Goal: Information Seeking & Learning: Compare options

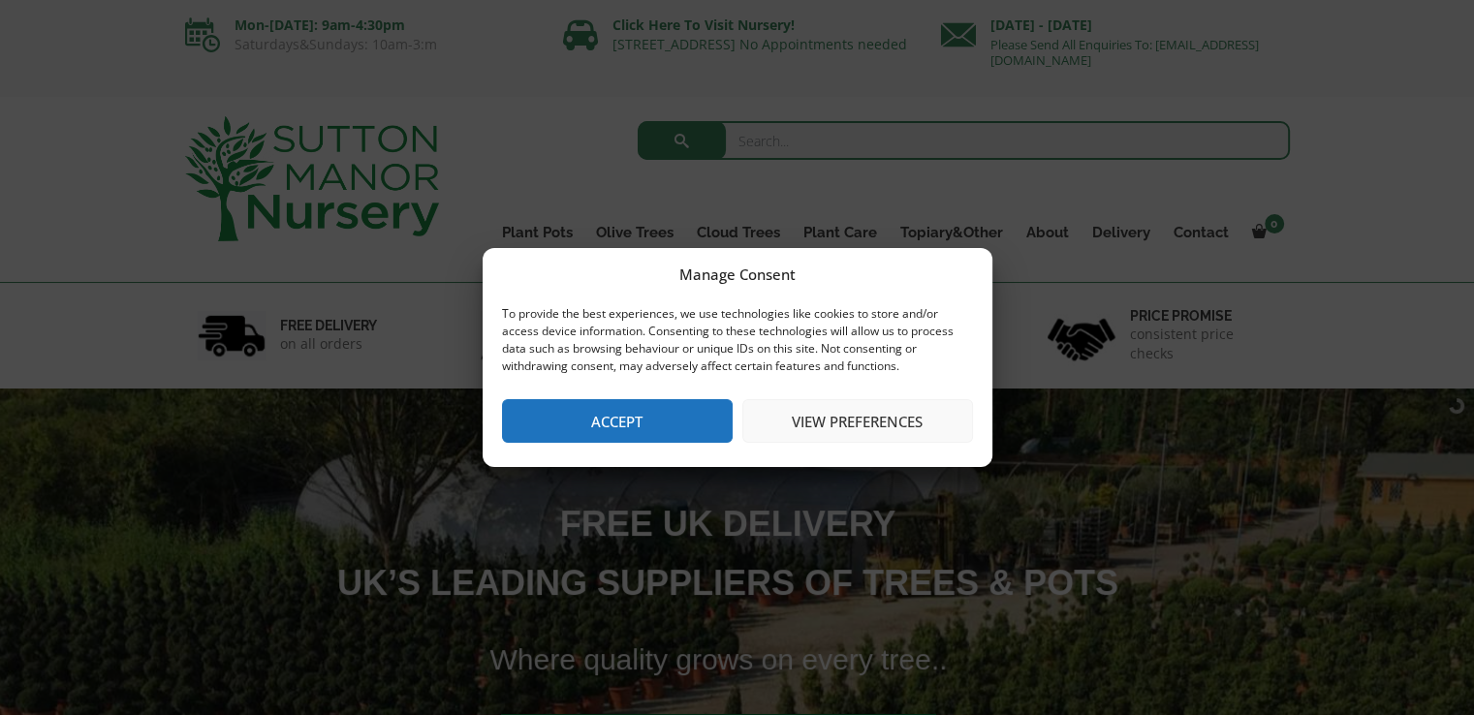
click at [638, 429] on button "Accept" at bounding box center [617, 421] width 231 height 44
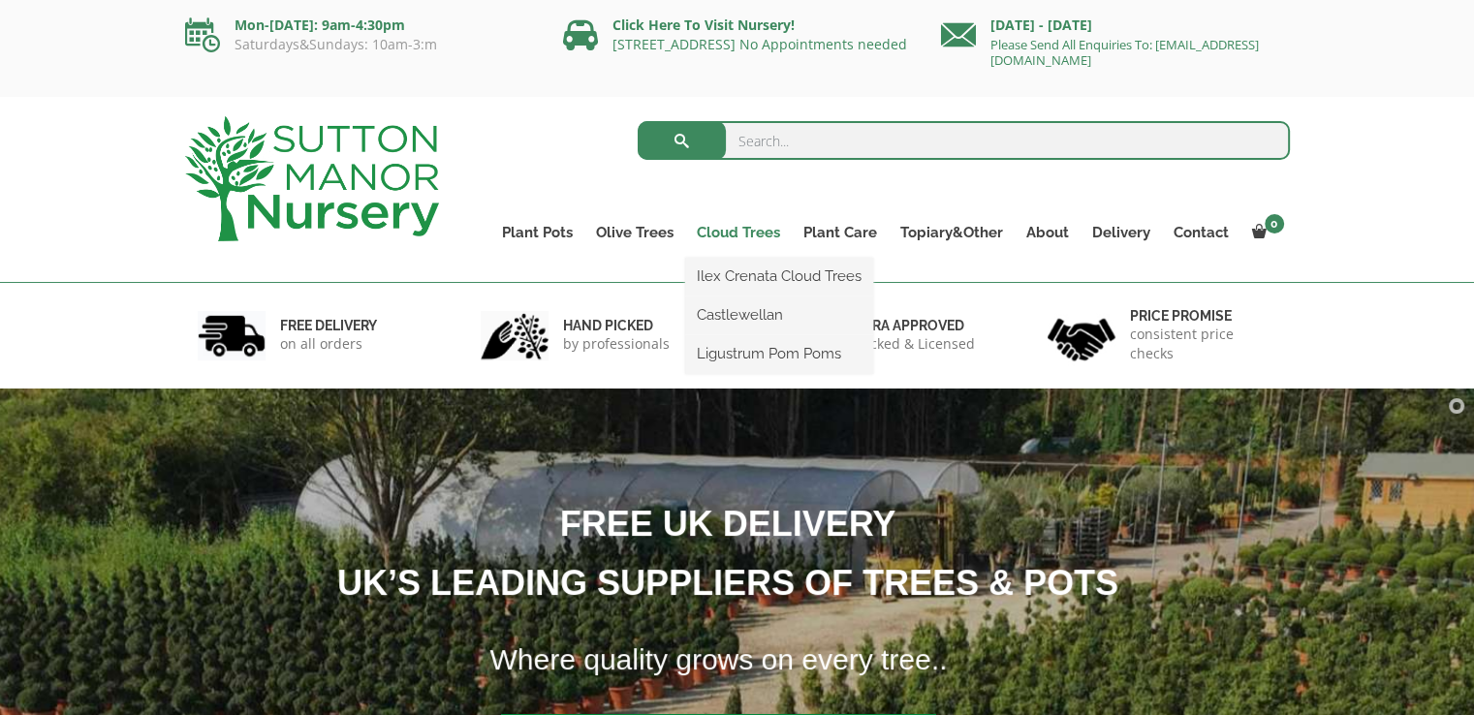
click at [744, 234] on link "Cloud Trees" at bounding box center [738, 232] width 107 height 27
click at [746, 273] on link "Ilex Crenata Cloud Trees" at bounding box center [779, 276] width 188 height 29
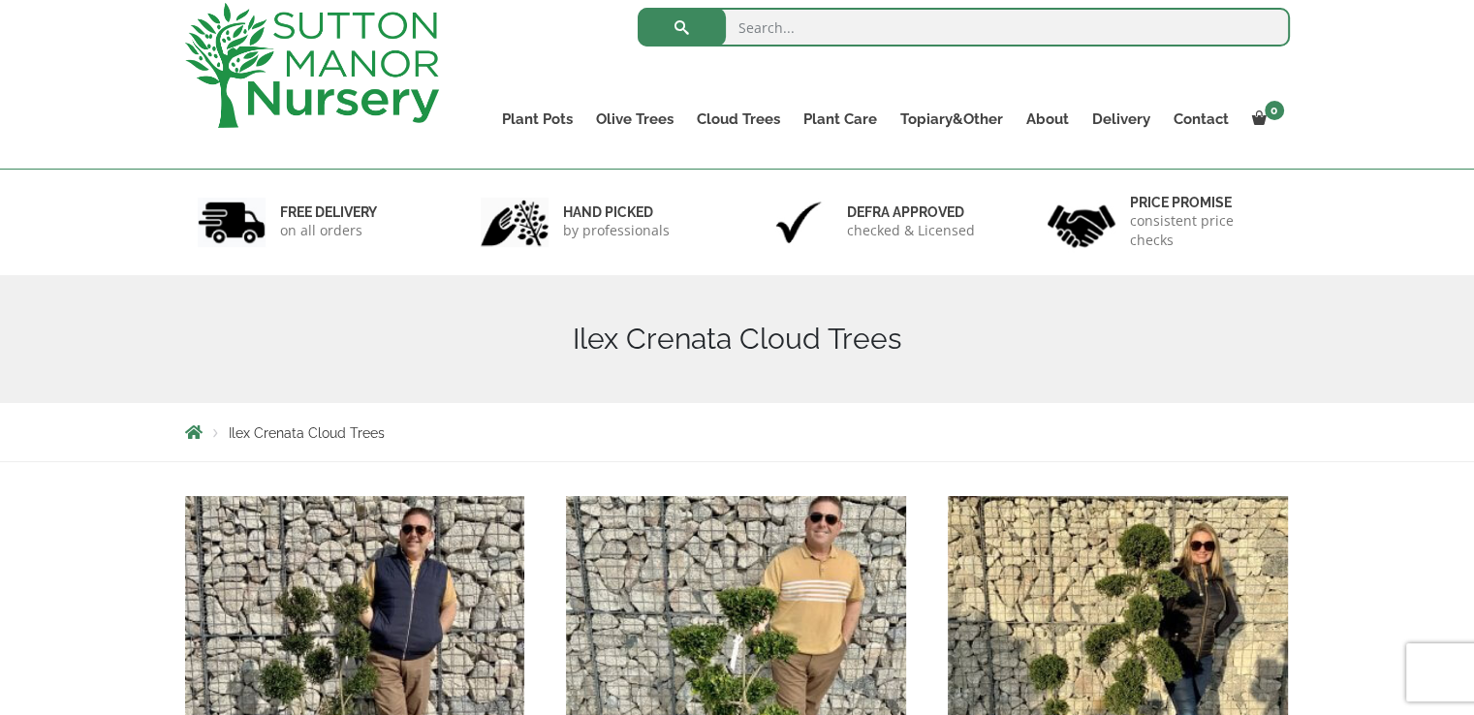
scroll to position [39, 0]
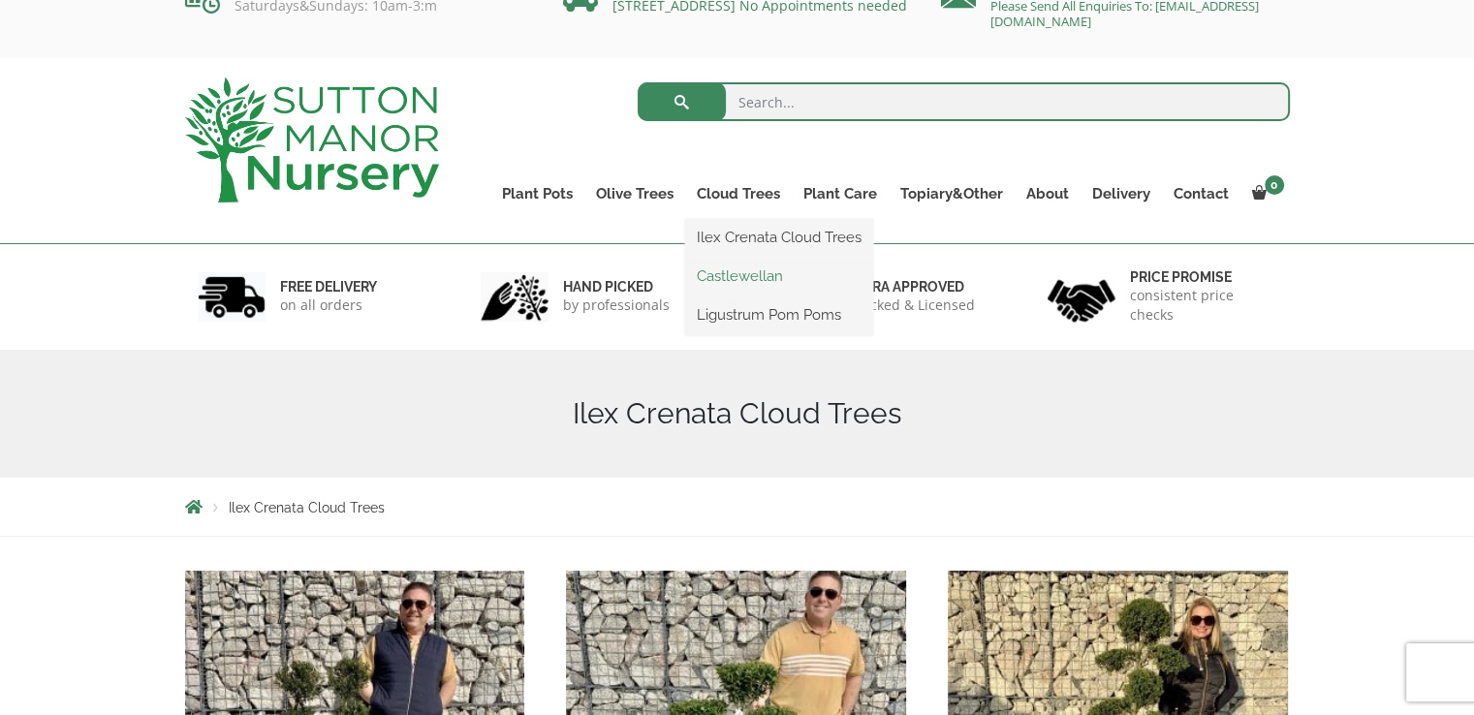
click at [736, 281] on link "Castlewellan" at bounding box center [779, 276] width 188 height 29
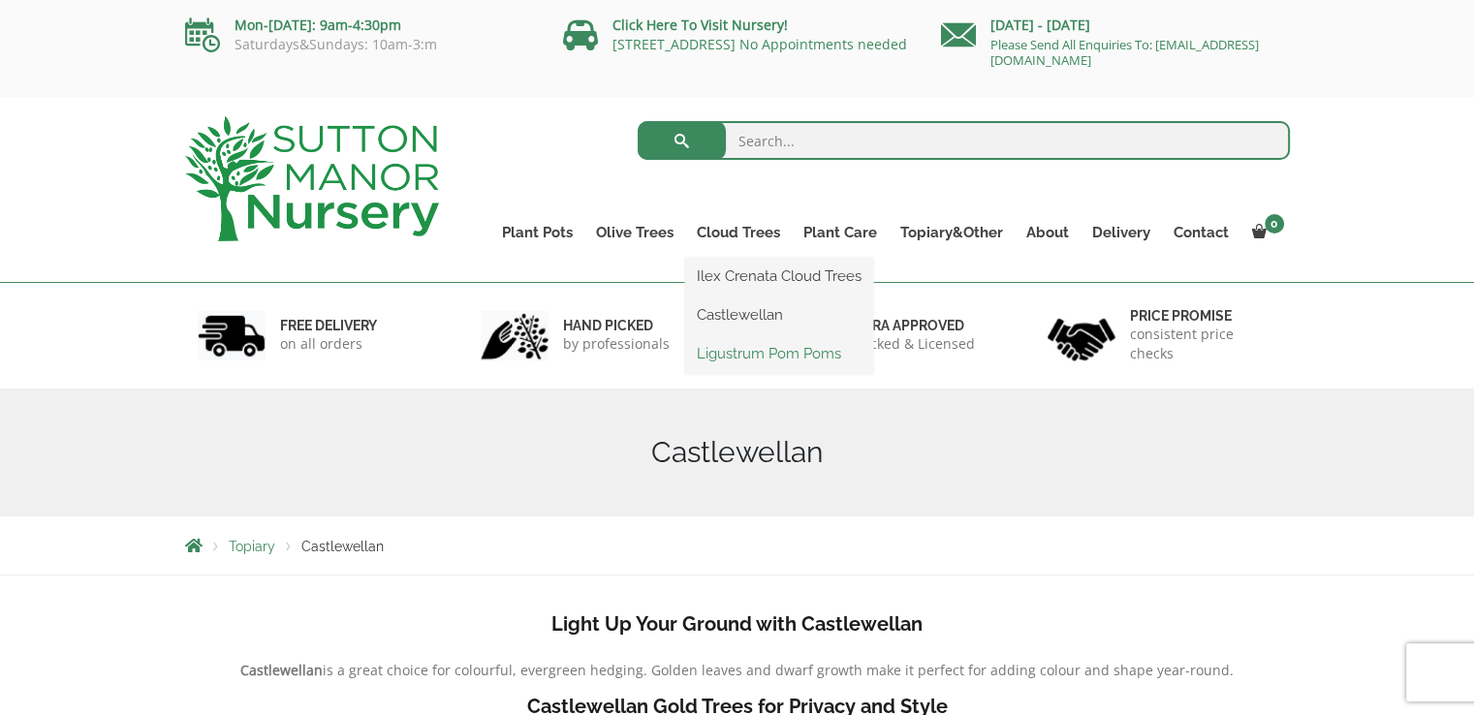
click at [698, 358] on link "Ligustrum Pom Poms" at bounding box center [779, 353] width 188 height 29
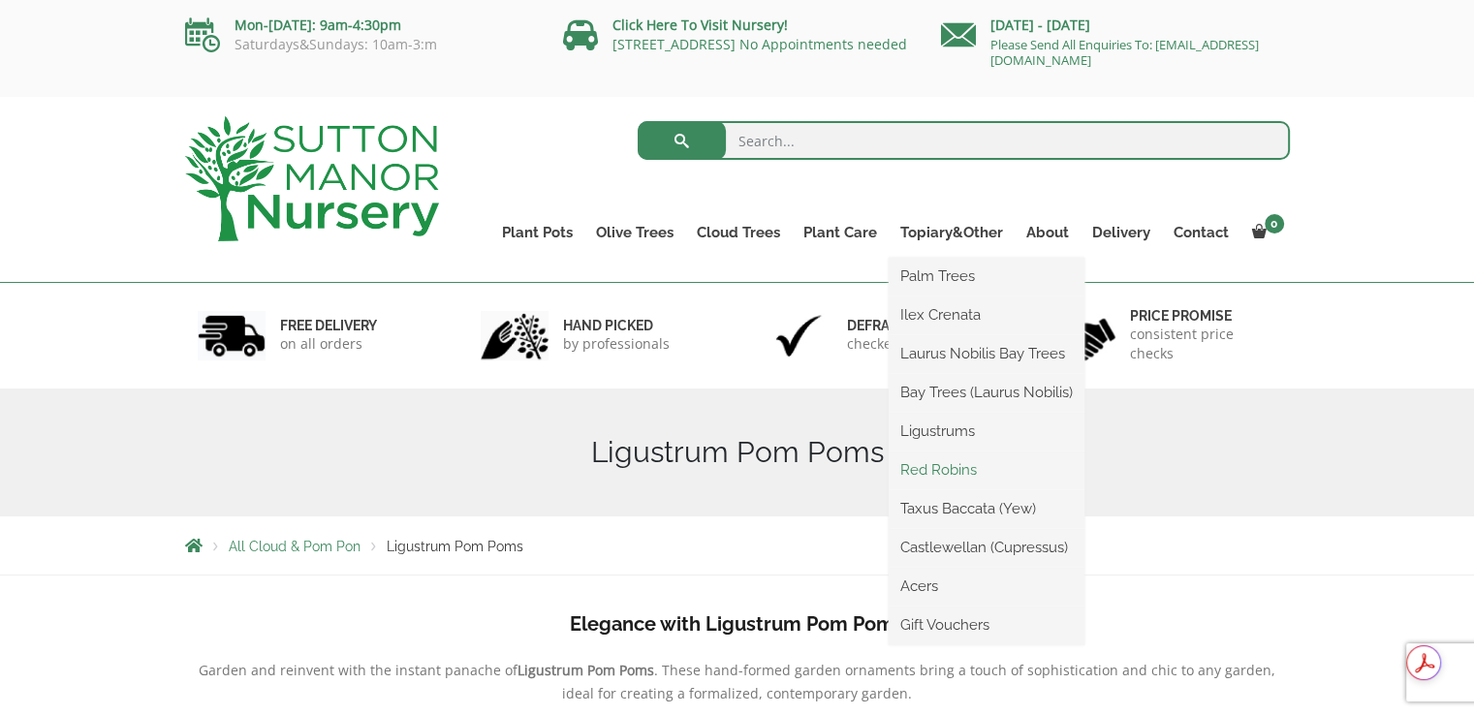
click at [947, 468] on link "Red Robins" at bounding box center [987, 469] width 196 height 29
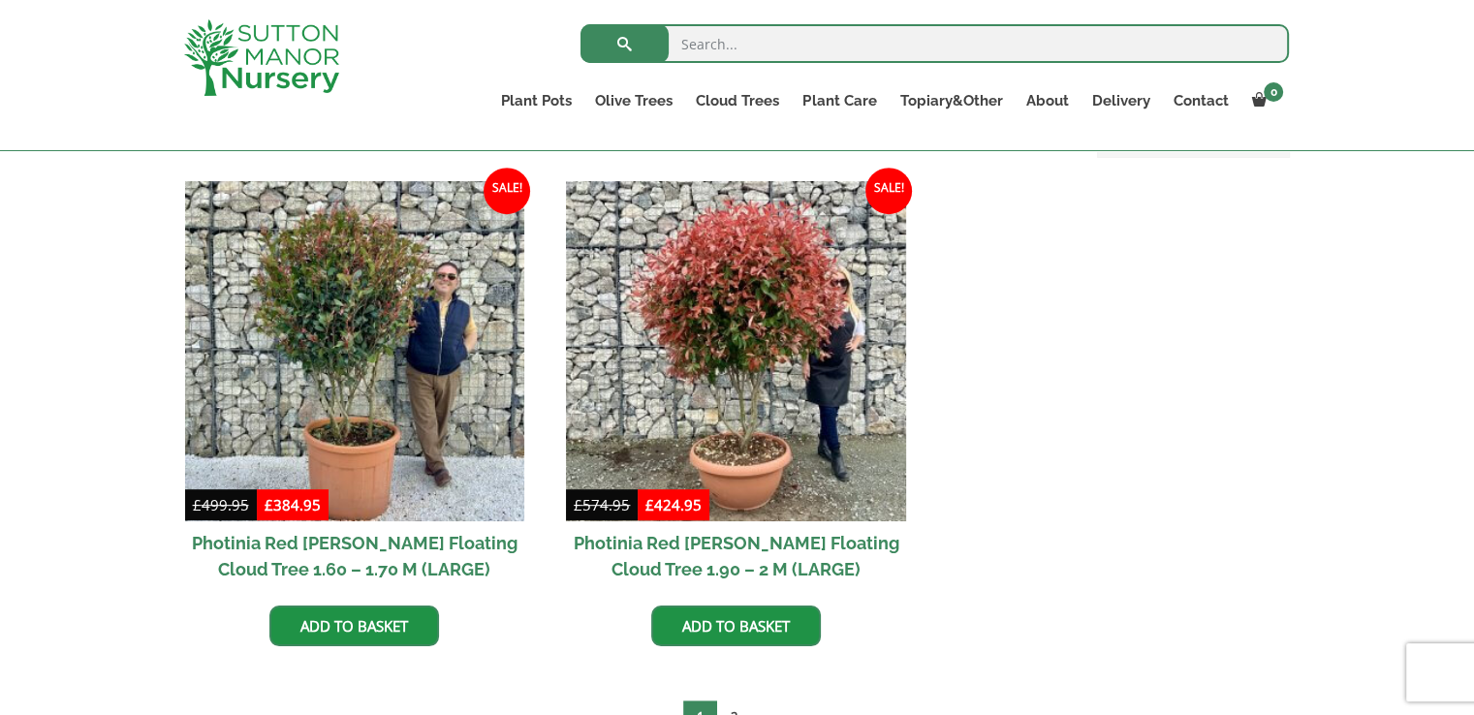
scroll to position [877, 0]
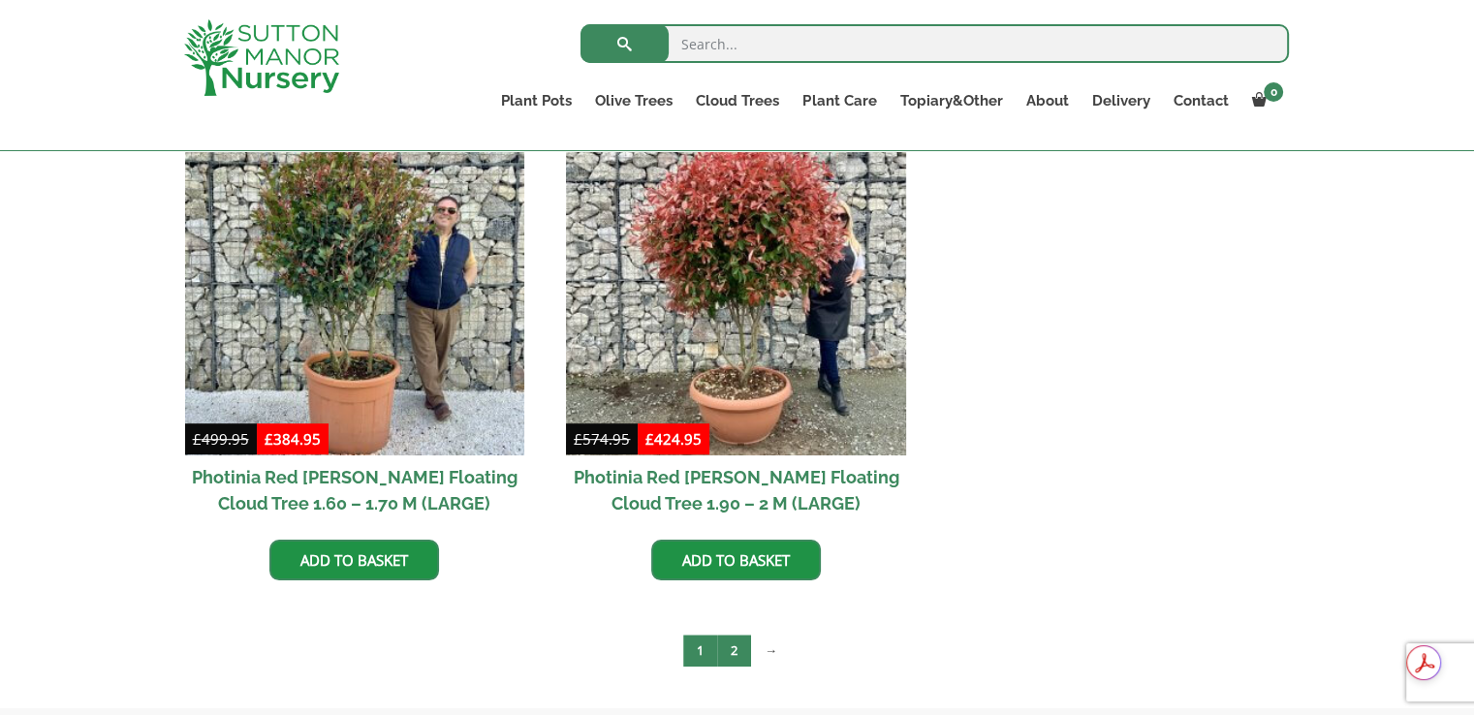
click at [735, 643] on link "2" at bounding box center [734, 651] width 34 height 32
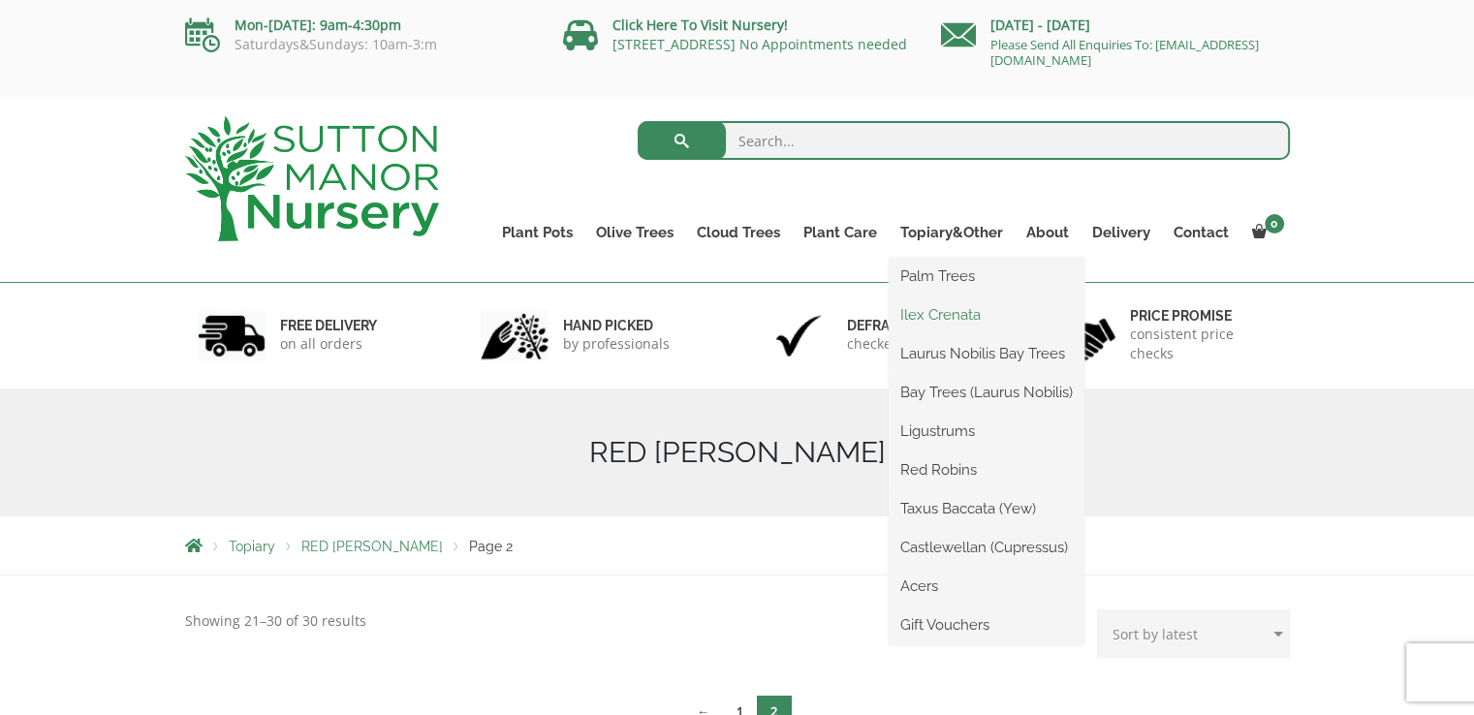
click at [942, 319] on link "Ilex Crenata" at bounding box center [987, 314] width 196 height 29
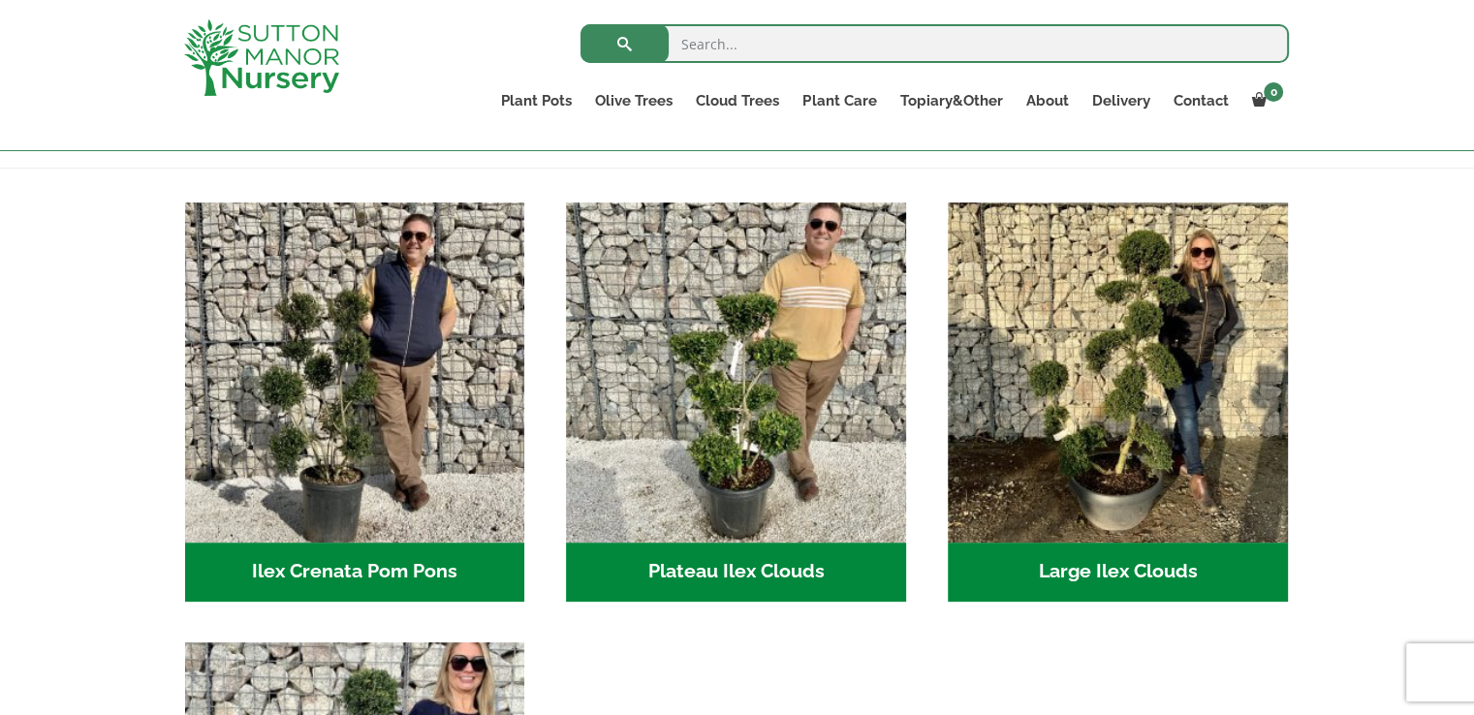
scroll to position [326, 0]
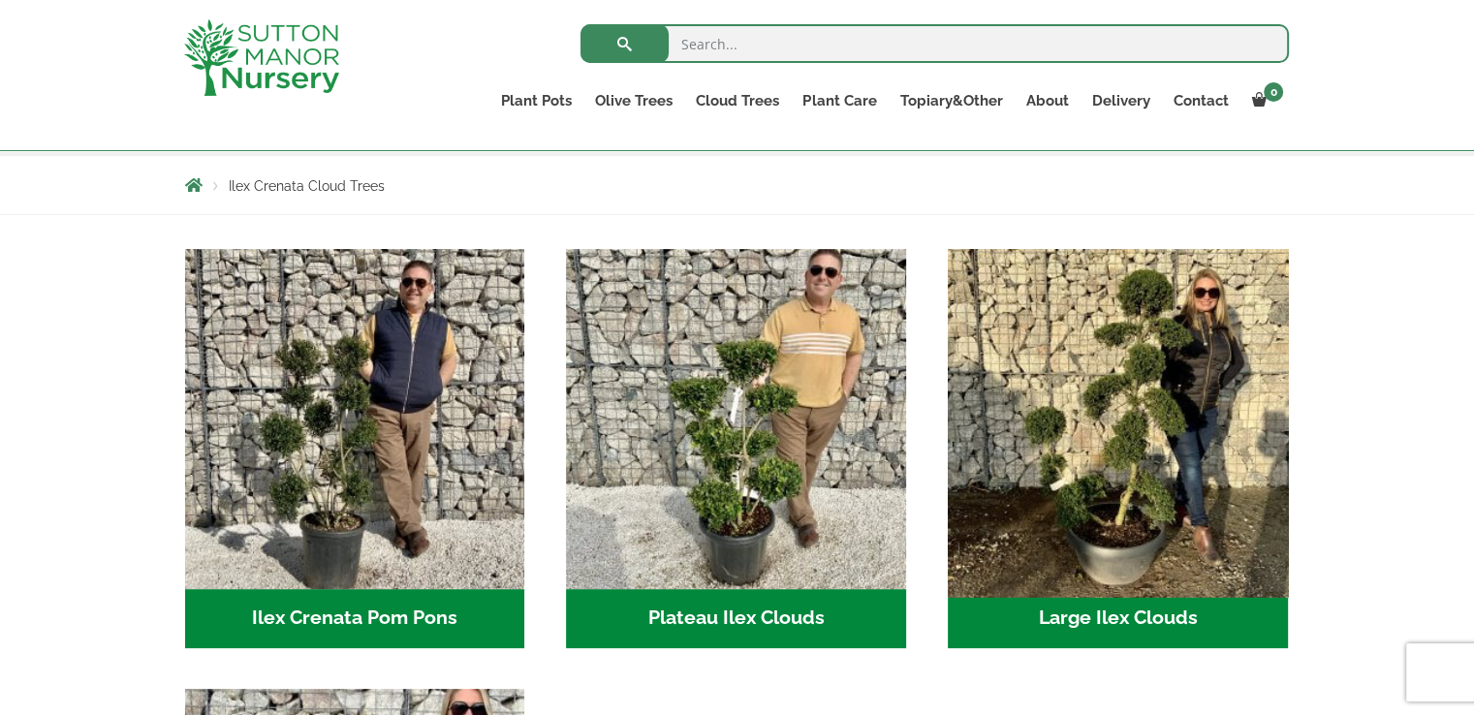
click at [1142, 493] on img "Visit product category Large Ilex Clouds" at bounding box center [1117, 418] width 357 height 357
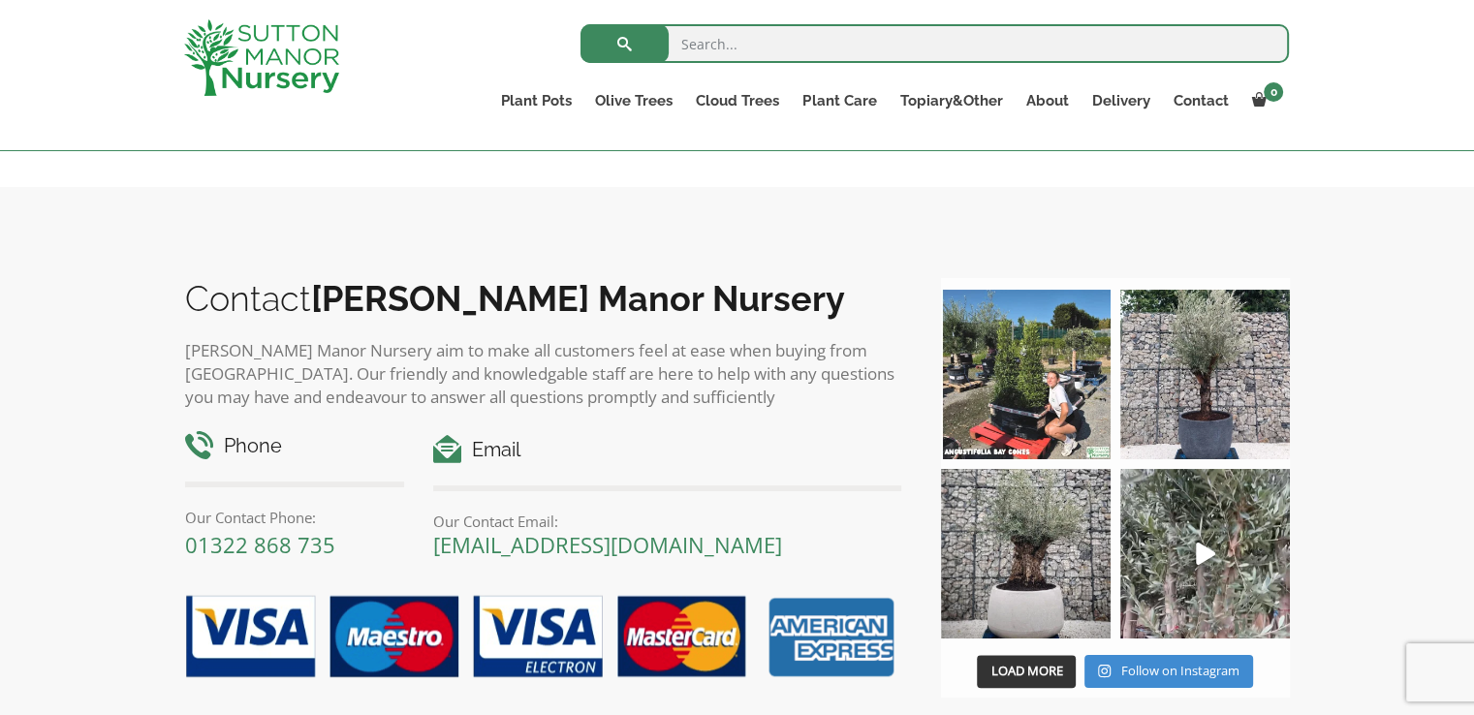
scroll to position [1636, 0]
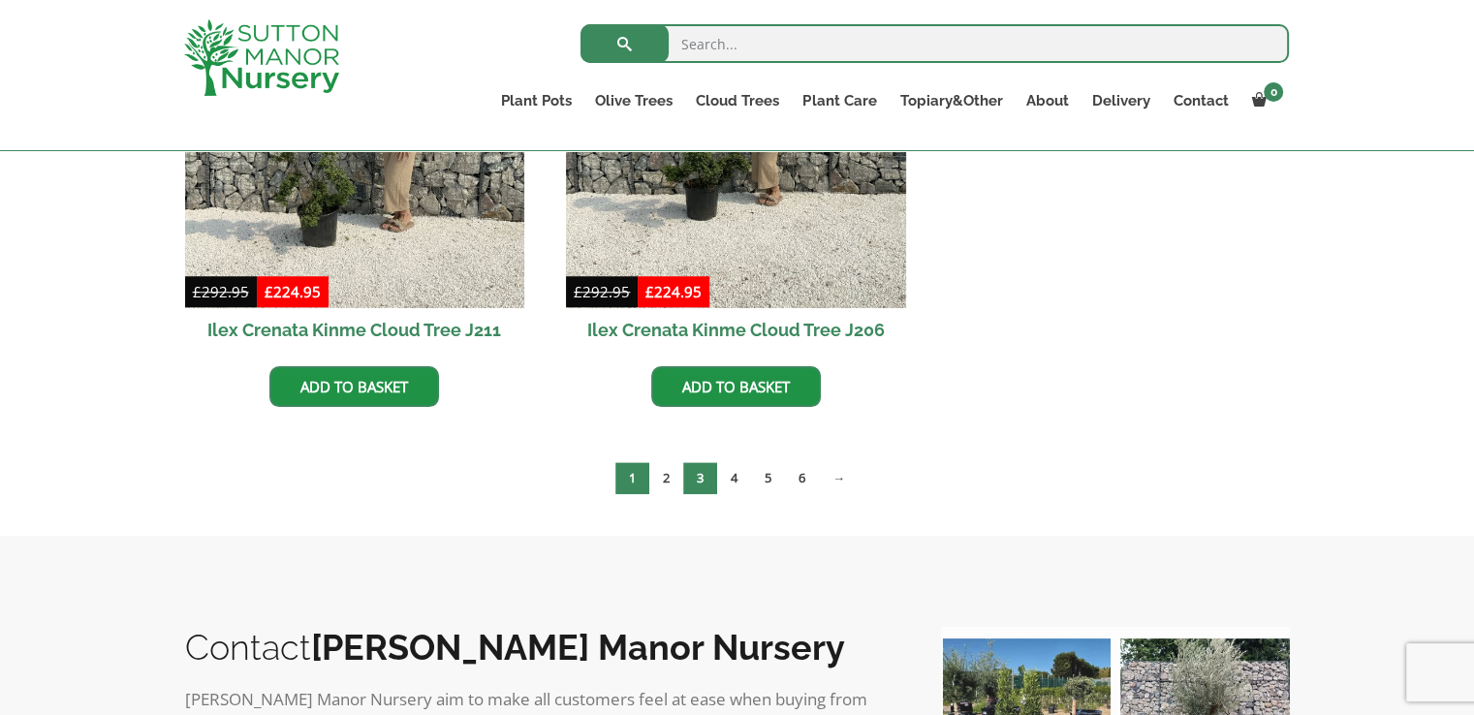
click at [701, 478] on link "3" at bounding box center [700, 478] width 34 height 32
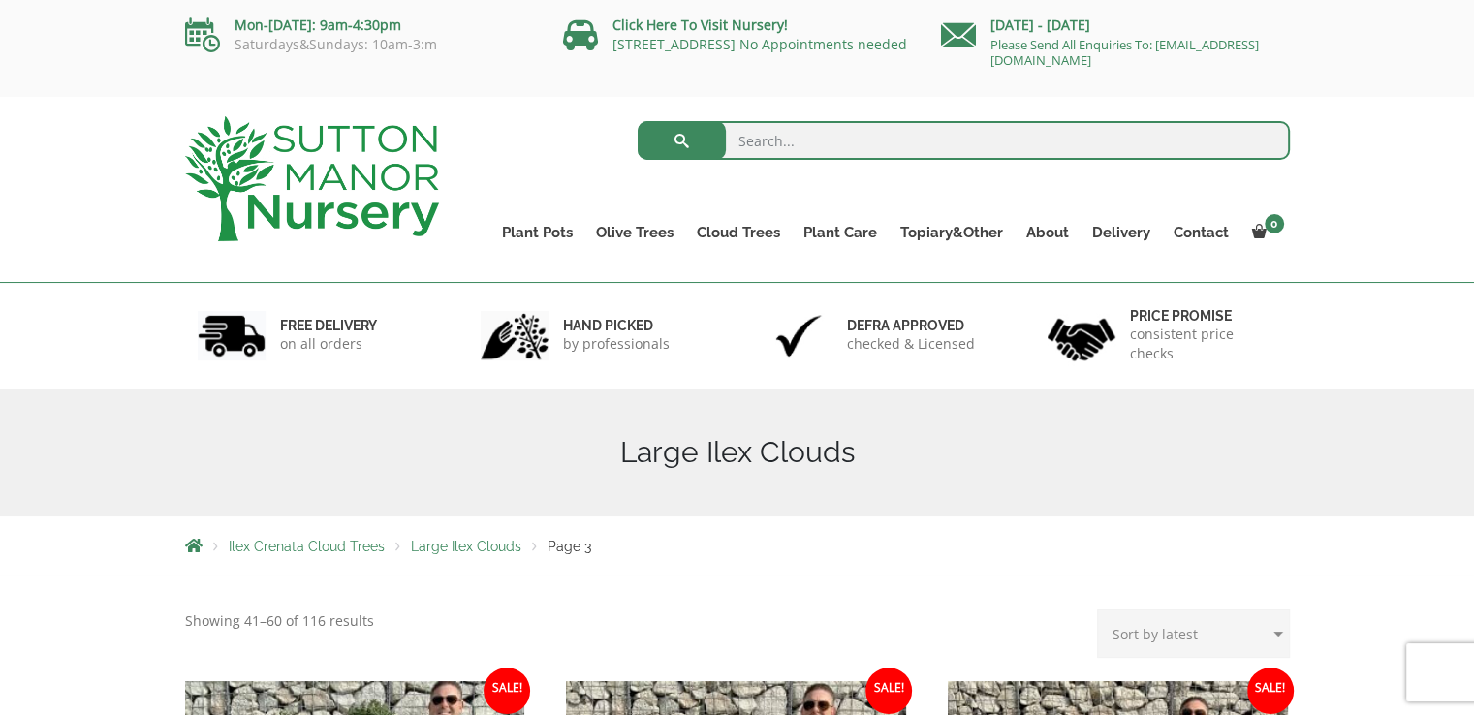
scroll to position [11, 0]
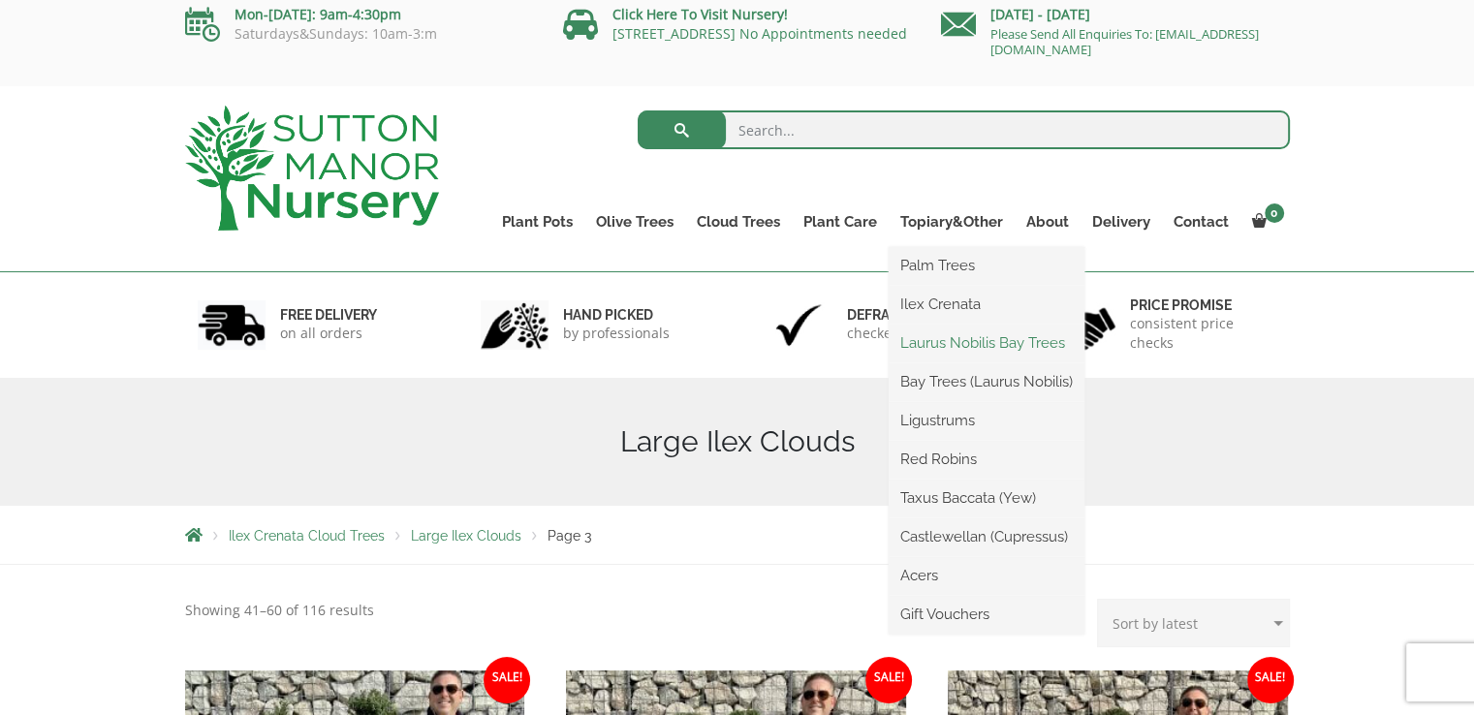
click at [941, 348] on link "Laurus Nobilis Bay Trees" at bounding box center [987, 342] width 196 height 29
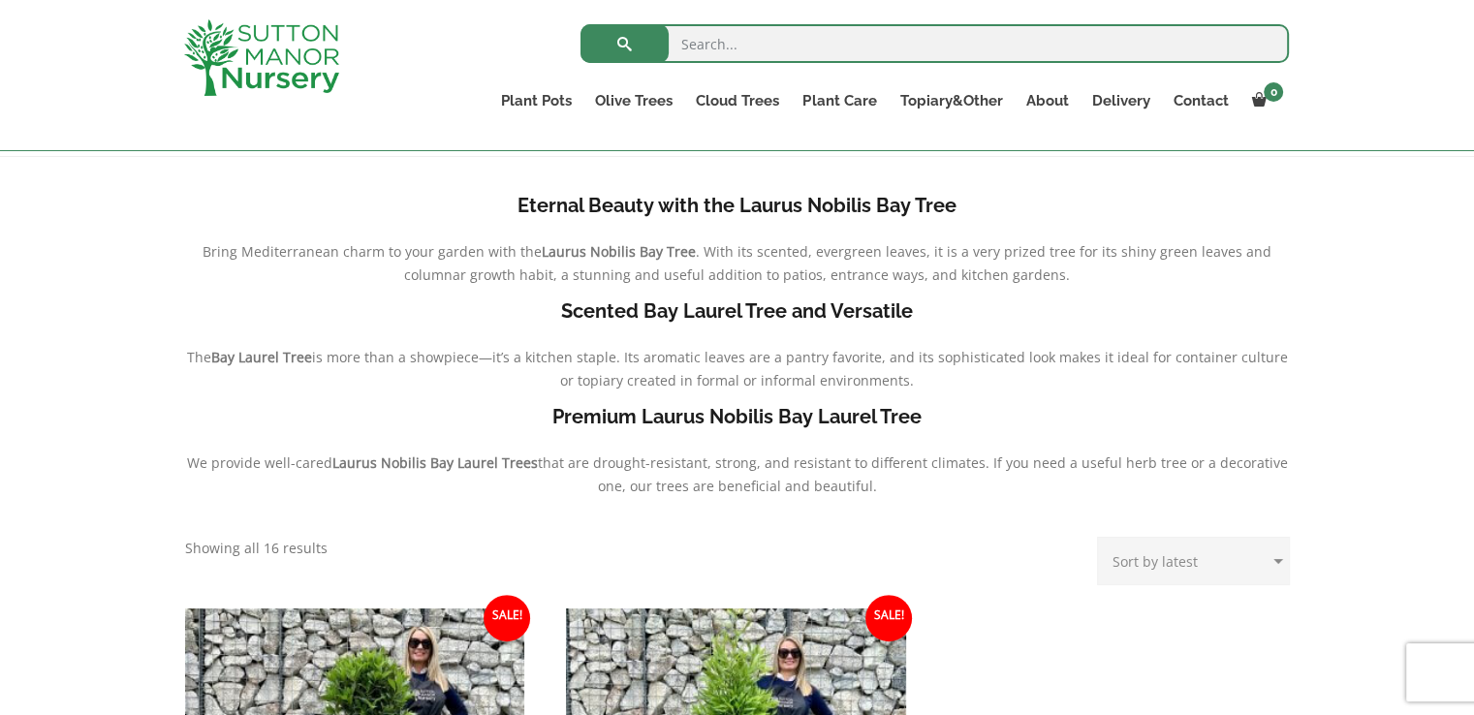
scroll to position [376, 0]
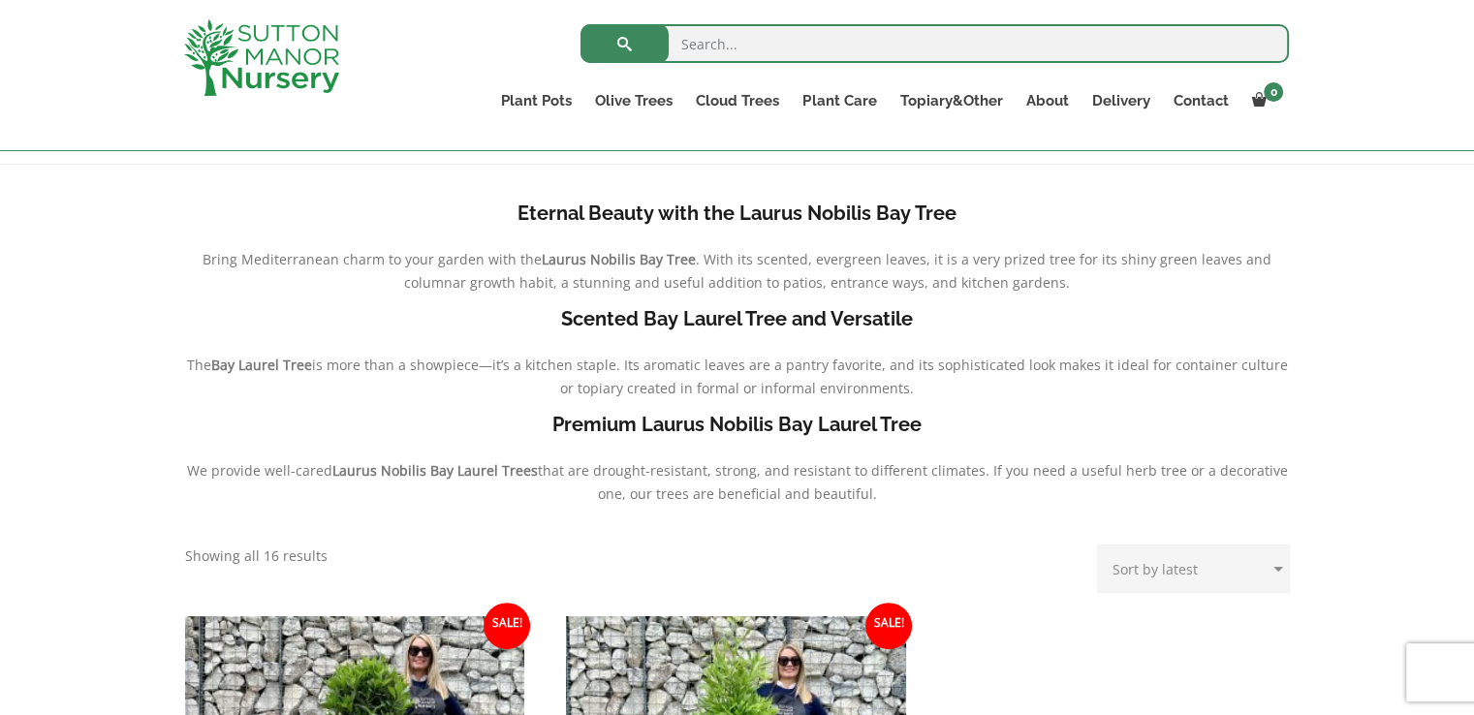
drag, startPoint x: 0, startPoint y: 0, endPoint x: 1487, endPoint y: 248, distance: 1507.8
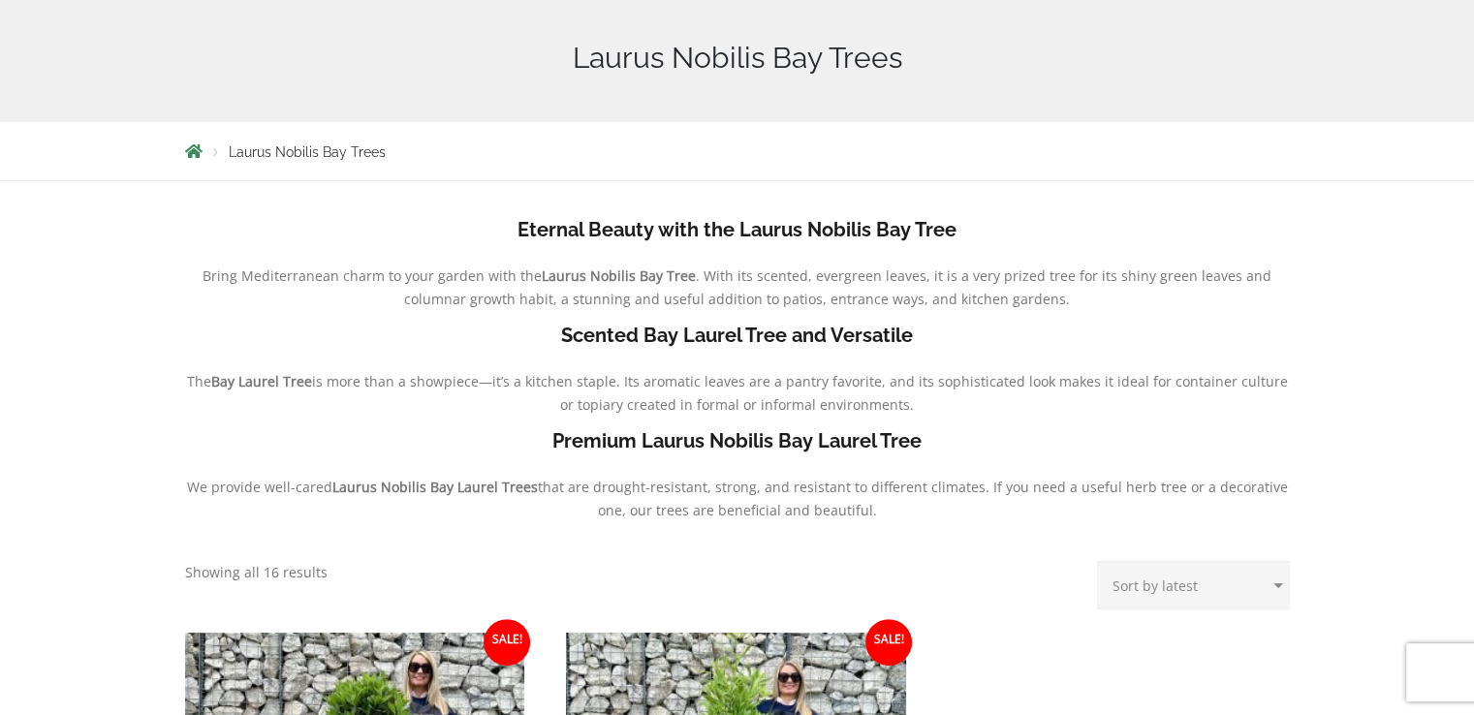
scroll to position [0, 0]
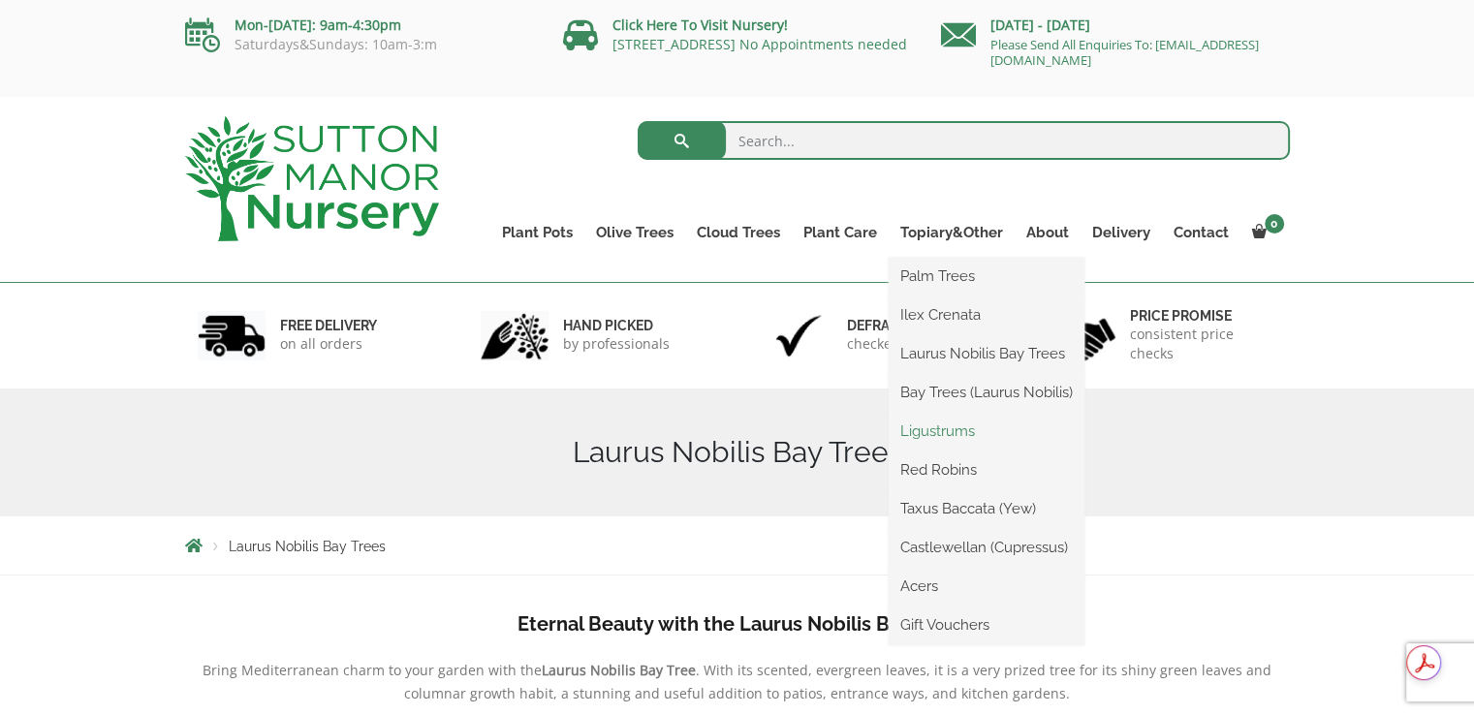
click at [955, 434] on link "Ligustrums" at bounding box center [987, 431] width 196 height 29
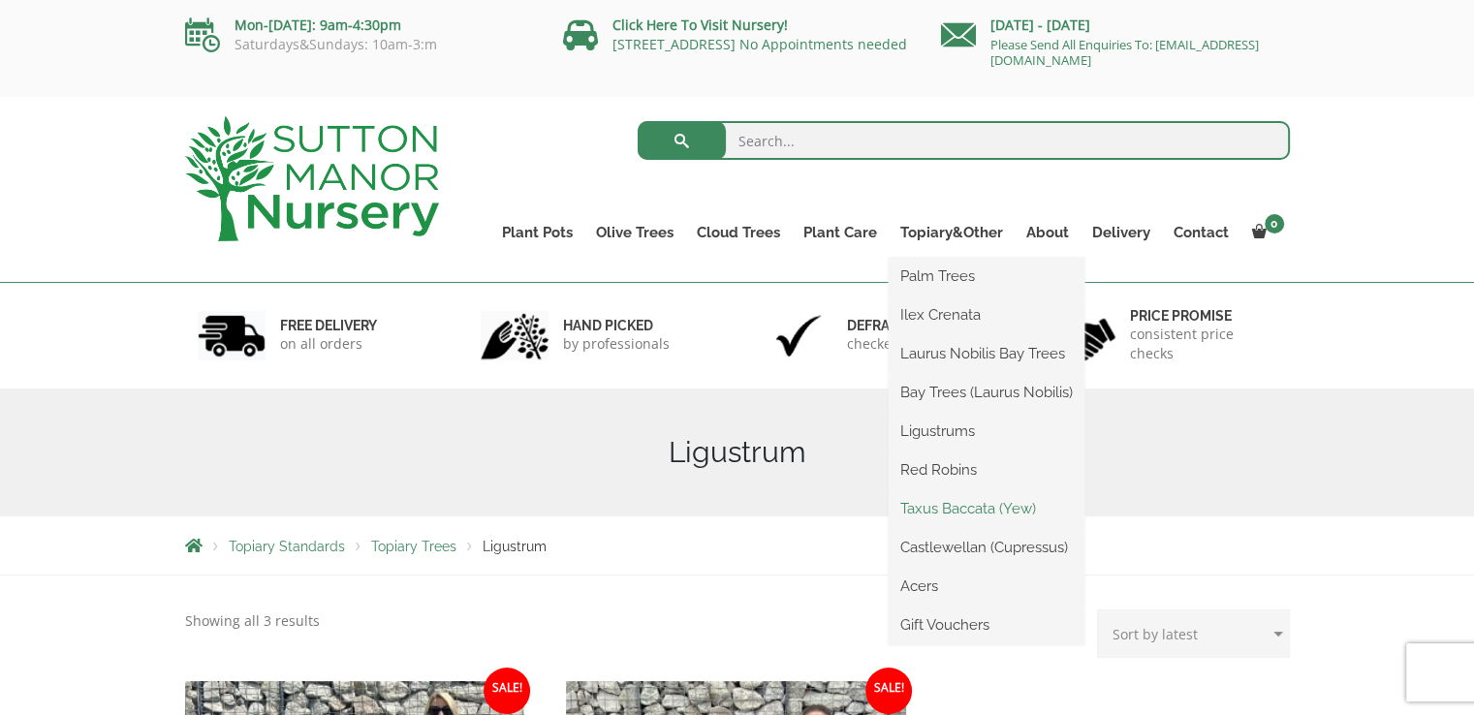
click at [946, 506] on link "Taxus Baccata (Yew)" at bounding box center [987, 508] width 196 height 29
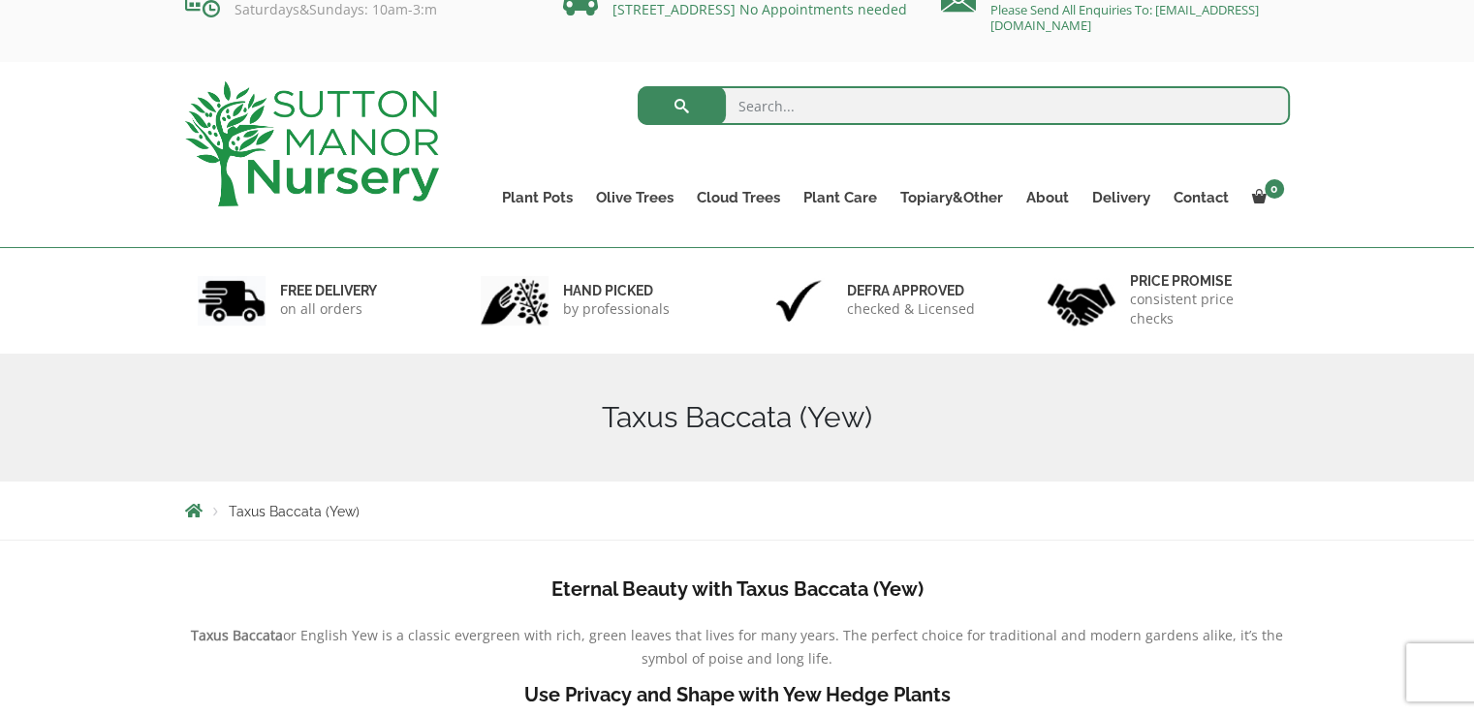
scroll to position [29, 0]
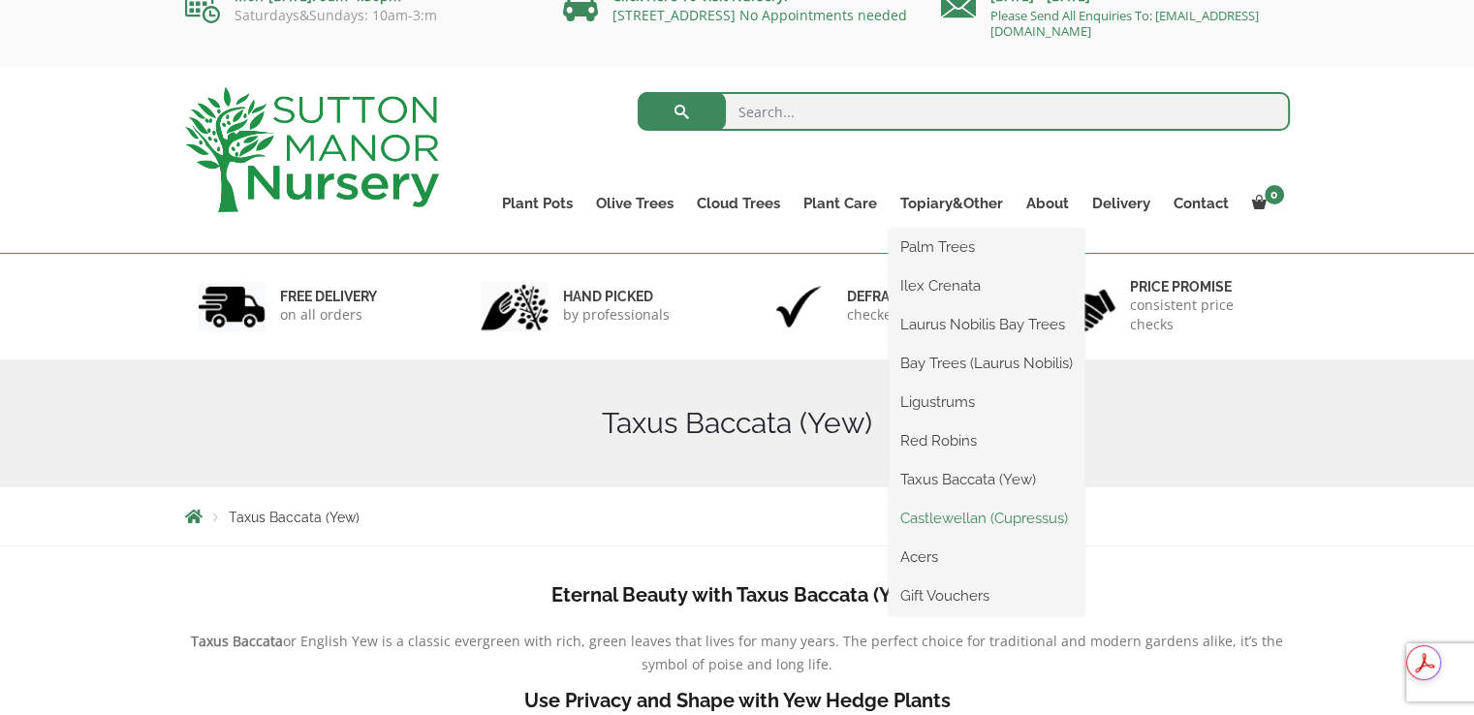
click at [953, 521] on link "Castlewellan (Cupressus)" at bounding box center [987, 518] width 196 height 29
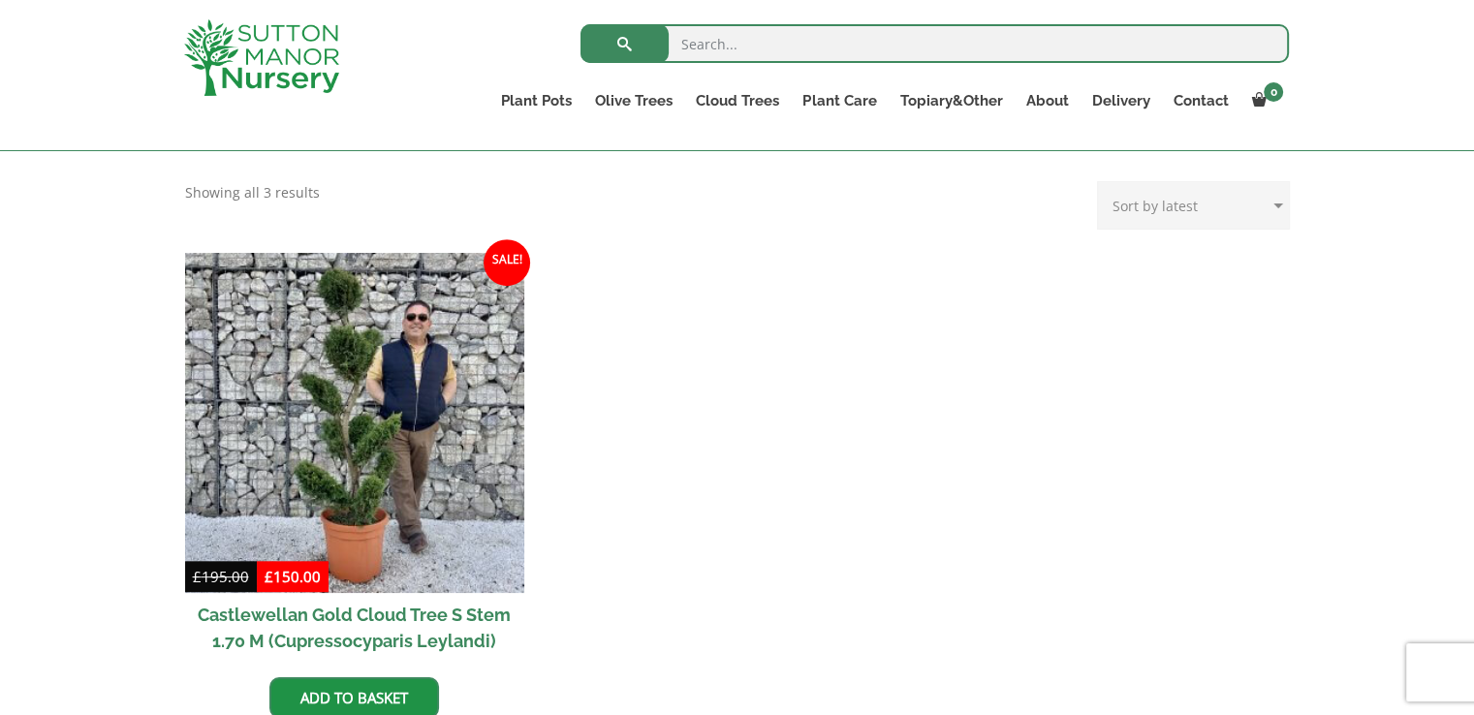
scroll to position [33, 0]
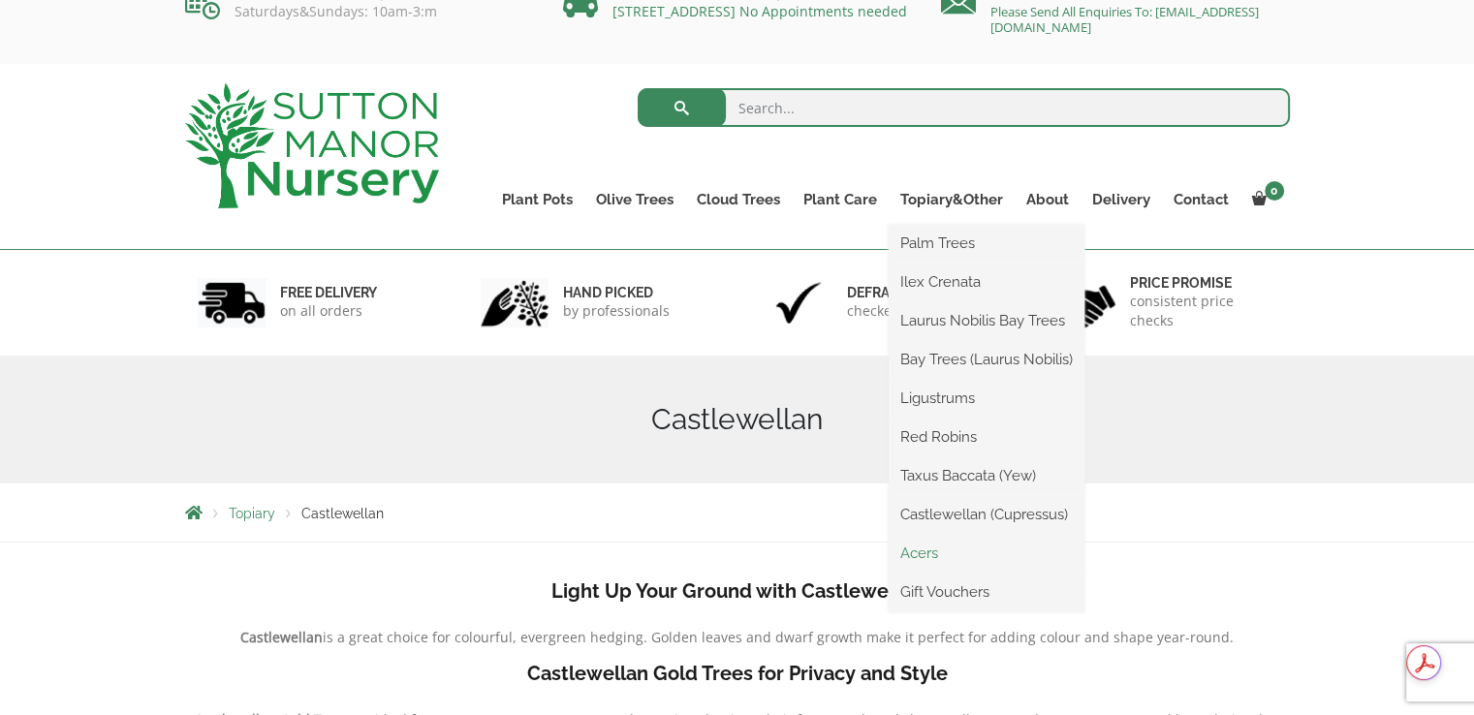
click at [920, 551] on link "Acers" at bounding box center [987, 553] width 196 height 29
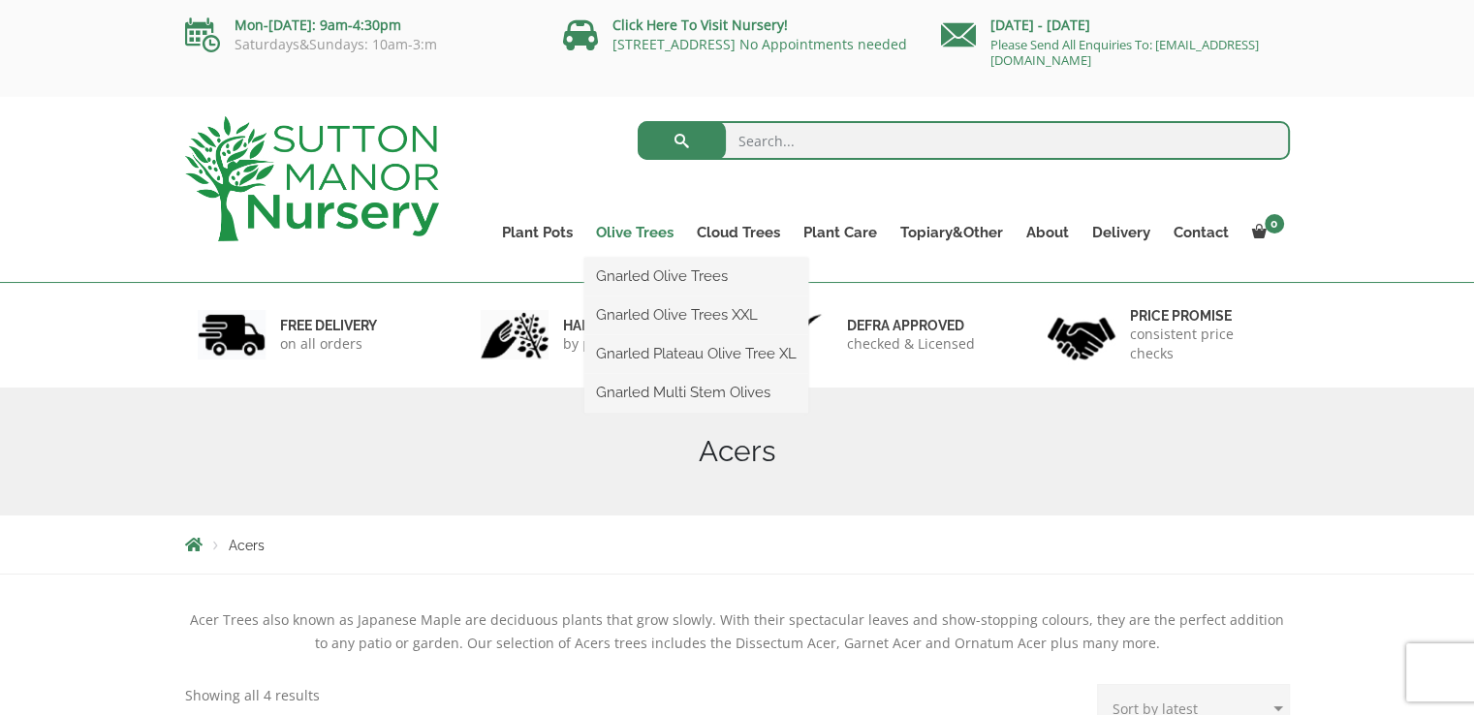
click at [609, 228] on link "Olive Trees" at bounding box center [634, 232] width 101 height 27
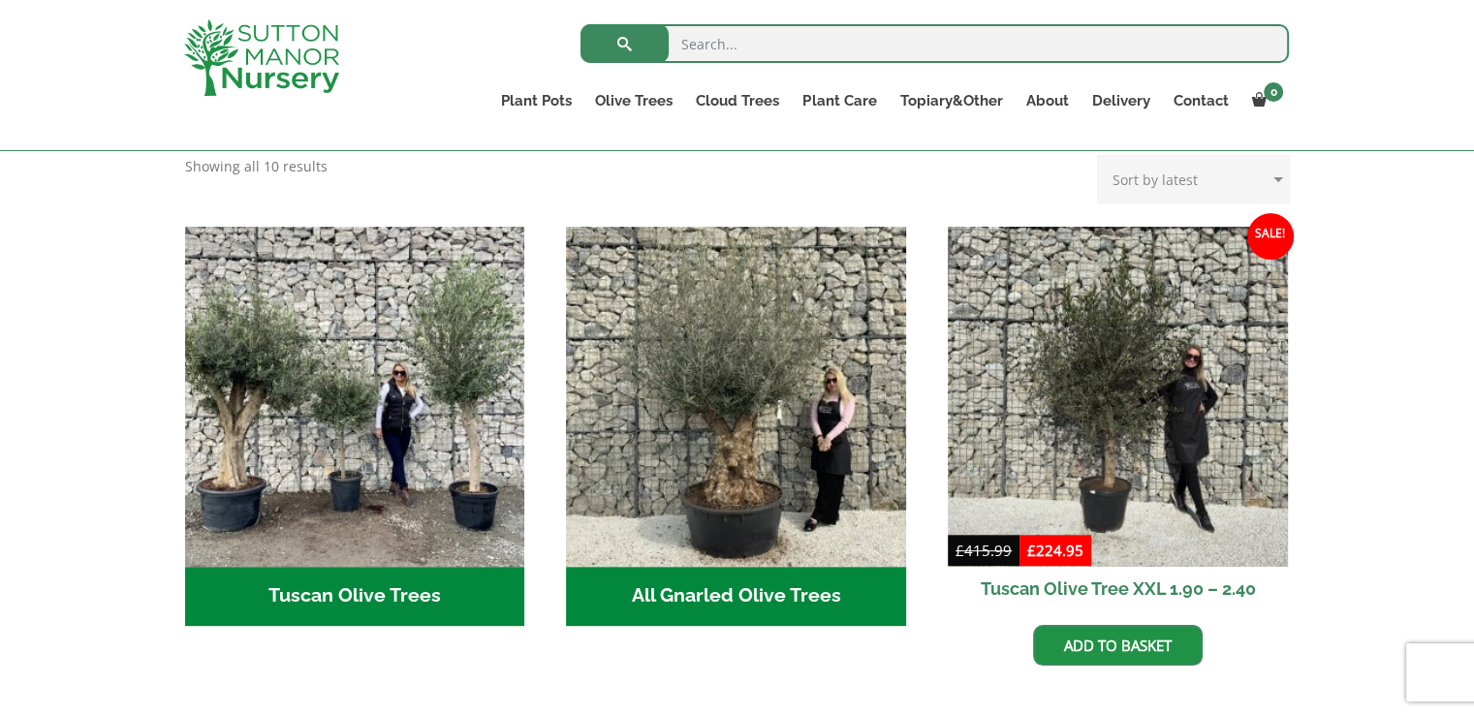
scroll to position [628, 0]
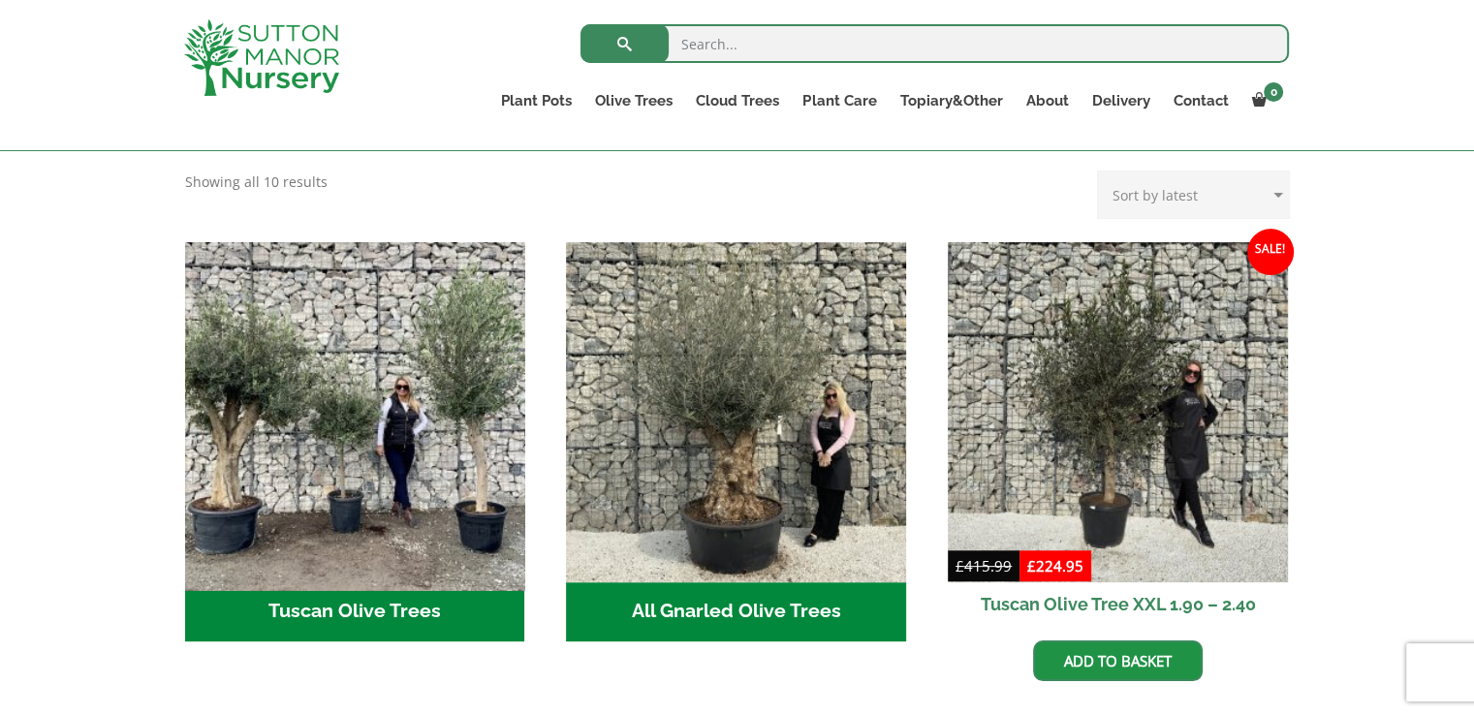
click at [419, 418] on img "Visit product category Tuscan Olive Trees" at bounding box center [354, 412] width 357 height 357
